Goal: Navigation & Orientation: Find specific page/section

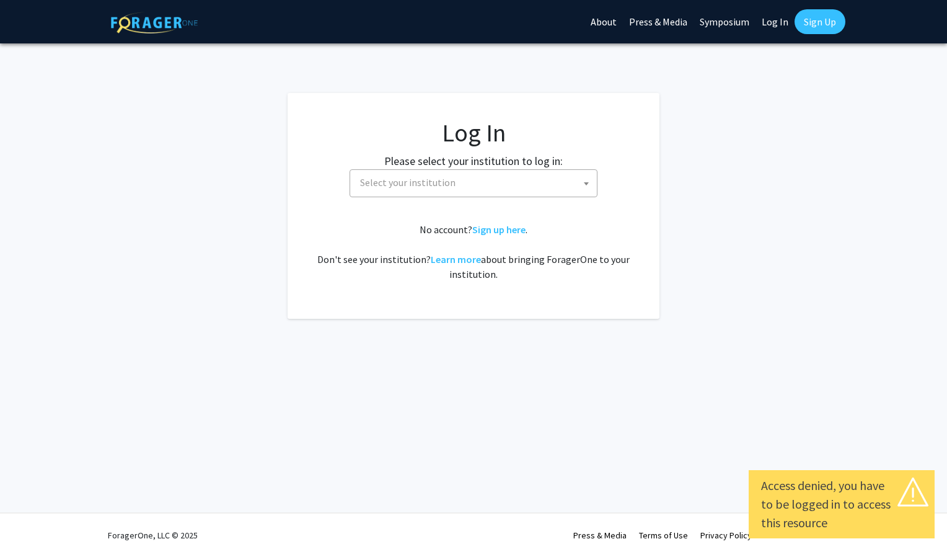
click at [576, 192] on span "Select your institution" at bounding box center [476, 182] width 242 height 25
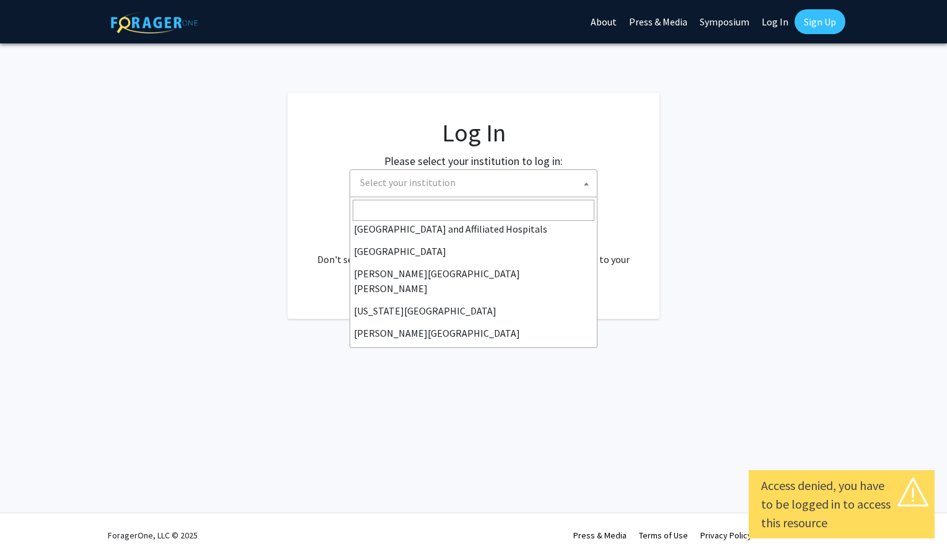
scroll to position [209, 0]
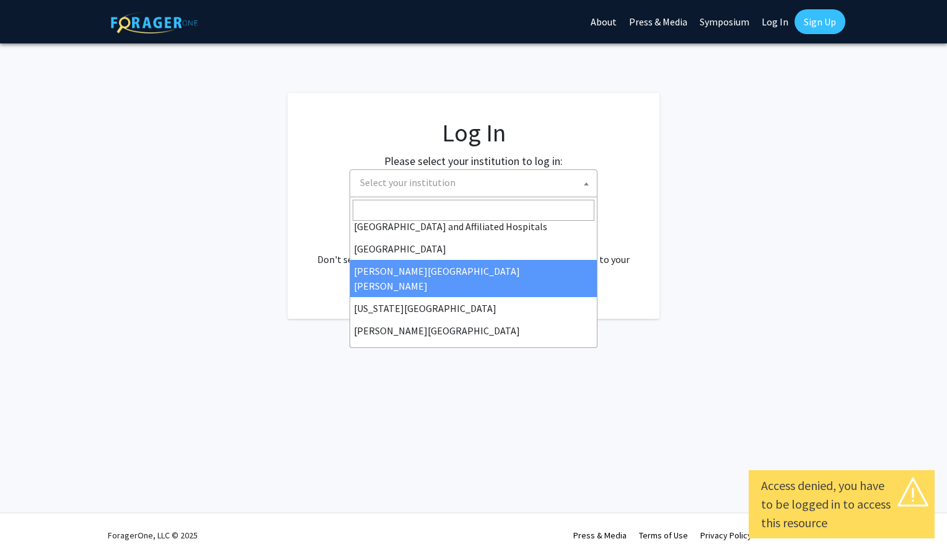
select select "1"
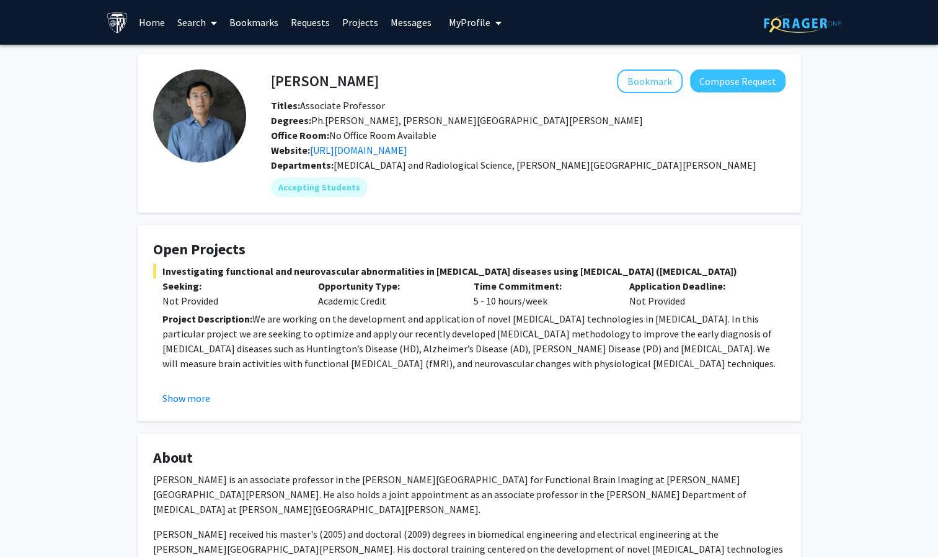
click at [147, 32] on link "Home" at bounding box center [152, 22] width 38 height 43
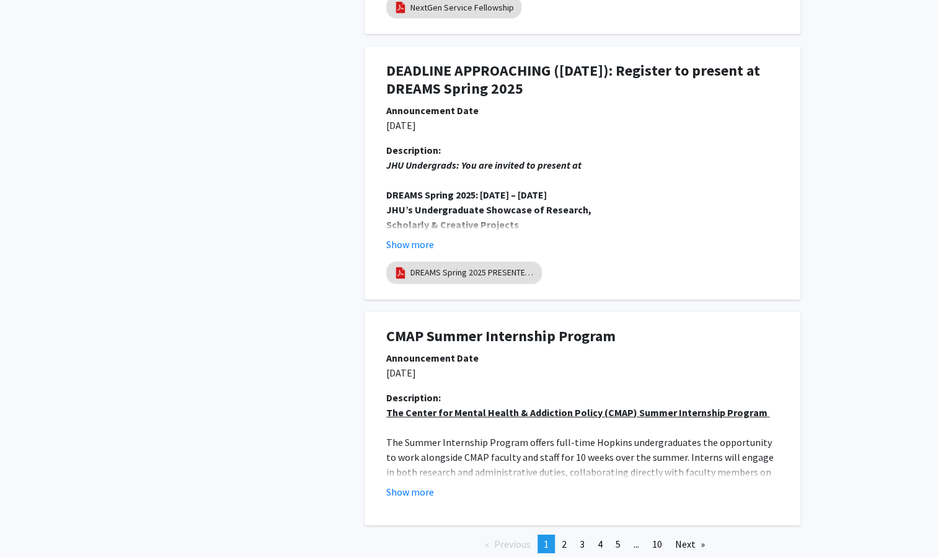
scroll to position [2243, 0]
